Goal: Information Seeking & Learning: Learn about a topic

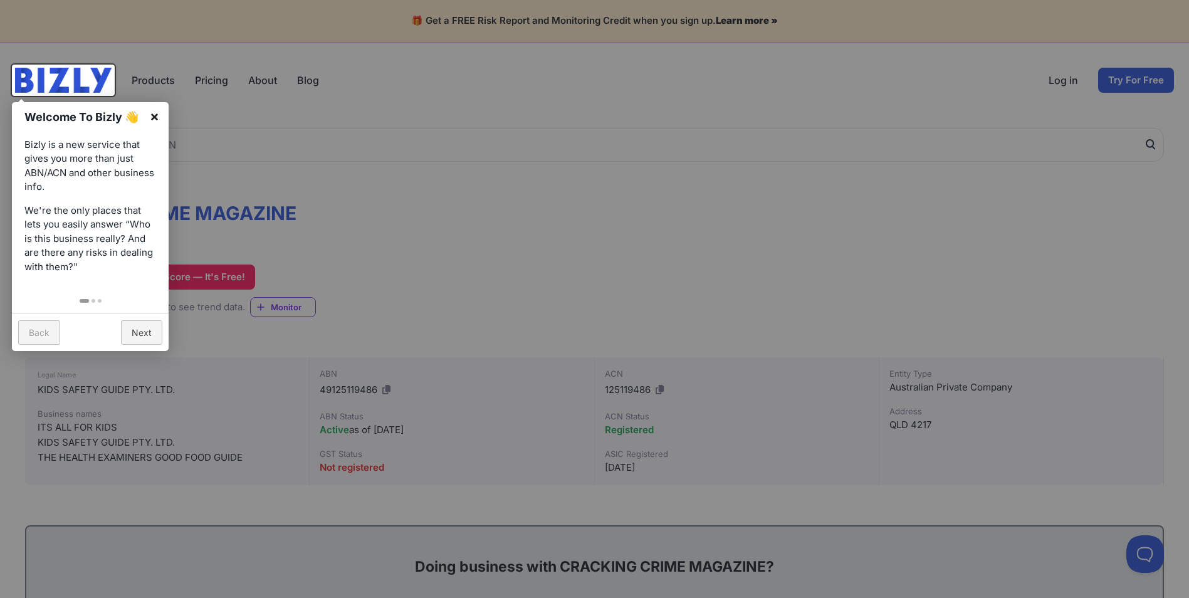
click at [158, 113] on link "×" at bounding box center [154, 116] width 28 height 28
